Goal: Information Seeking & Learning: Learn about a topic

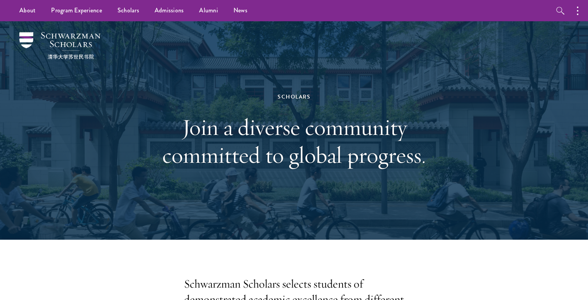
click at [471, 48] on div "Scholars Join a diverse community committed to global progress." at bounding box center [294, 130] width 511 height 219
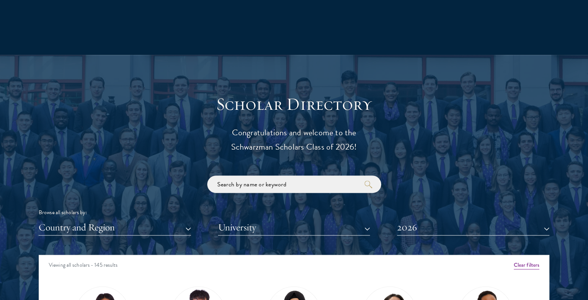
click at [72, 157] on div "Scholar Directory Congratulations and welcome to the Schwarzman Scholars Class …" at bounding box center [294, 290] width 511 height 393
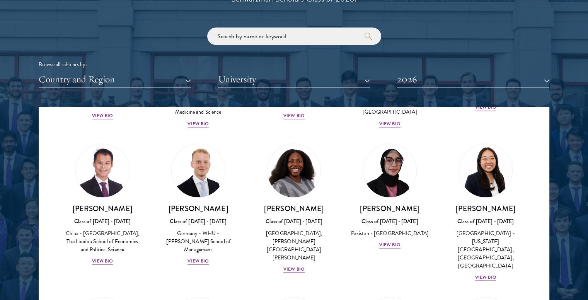
scroll to position [1464, 0]
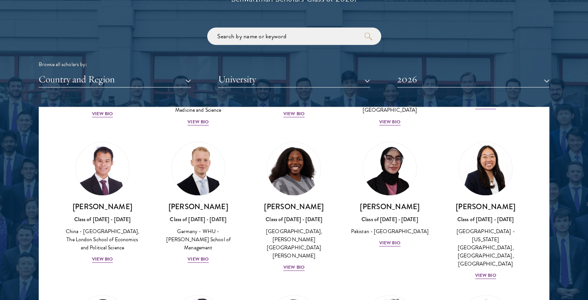
click at [93, 87] on div "Scholar Directory Congratulations and welcome to the Schwarzman Scholars Class …" at bounding box center [294, 141] width 511 height 393
click at [99, 82] on button "Country and Region" at bounding box center [115, 80] width 152 height 16
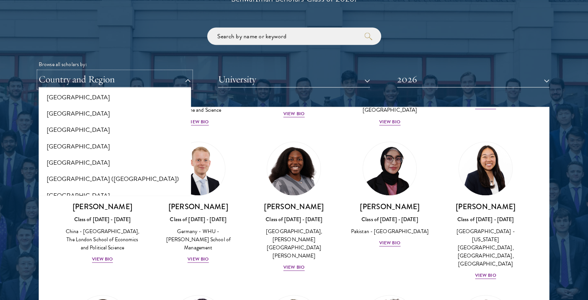
scroll to position [899, 0]
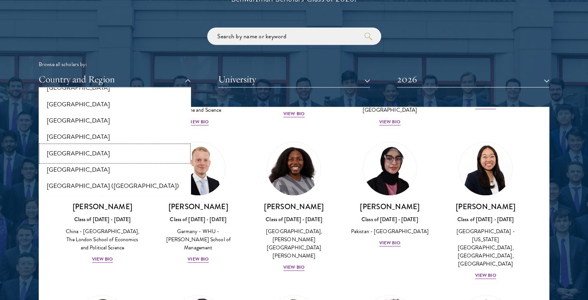
click at [75, 154] on button "[GEOGRAPHIC_DATA]" at bounding box center [115, 153] width 148 height 16
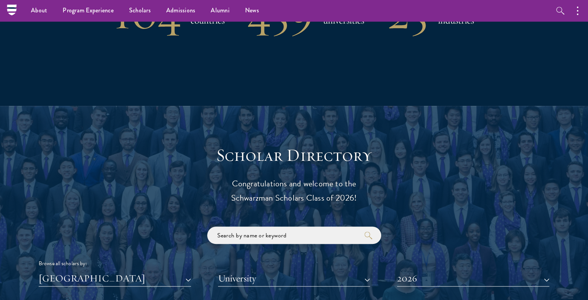
scroll to position [713, 0]
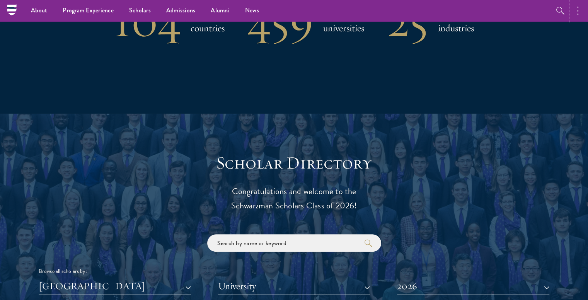
click at [574, 5] on button "button" at bounding box center [579, 10] width 17 height 21
click at [498, 12] on button "button" at bounding box center [496, 10] width 17 height 21
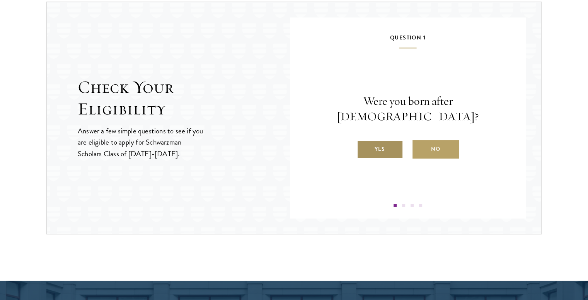
click at [379, 144] on label "Yes" at bounding box center [380, 149] width 46 height 19
click at [364, 144] on input "Yes" at bounding box center [360, 144] width 7 height 7
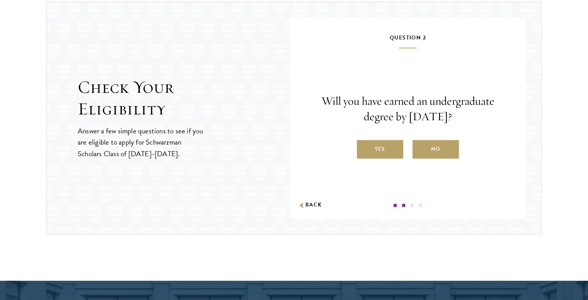
click at [379, 144] on label "Yes" at bounding box center [380, 149] width 46 height 19
click at [364, 144] on input "Yes" at bounding box center [360, 144] width 7 height 7
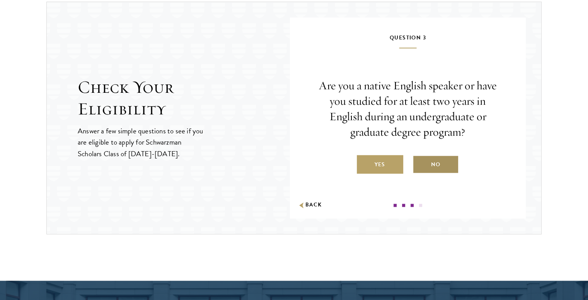
click at [416, 159] on input "No" at bounding box center [416, 159] width 7 height 7
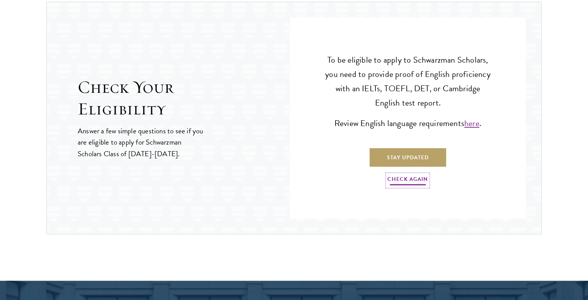
click at [390, 180] on link "Check Again" at bounding box center [408, 180] width 41 height 12
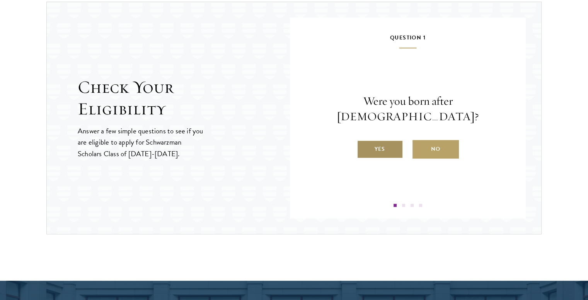
click at [376, 140] on label "Yes" at bounding box center [380, 149] width 46 height 19
click at [364, 141] on input "Yes" at bounding box center [360, 144] width 7 height 7
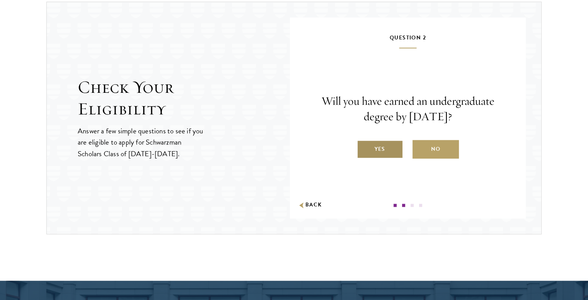
click at [380, 143] on label "Yes" at bounding box center [380, 149] width 46 height 19
click at [364, 143] on input "Yes" at bounding box center [360, 144] width 7 height 7
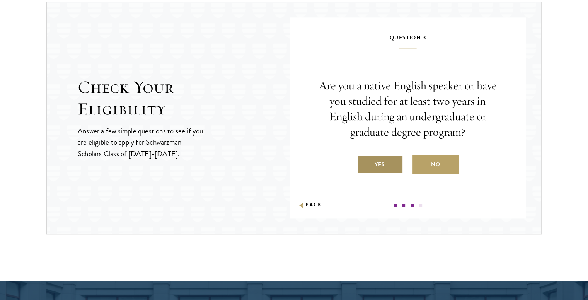
click at [375, 159] on label "Yes" at bounding box center [380, 164] width 46 height 19
click at [364, 159] on input "Yes" at bounding box center [360, 159] width 7 height 7
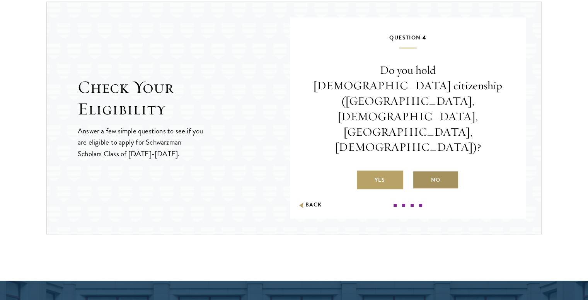
click at [422, 171] on label "No" at bounding box center [436, 180] width 46 height 19
click at [420, 172] on input "No" at bounding box center [416, 175] width 7 height 7
